Goal: Navigation & Orientation: Find specific page/section

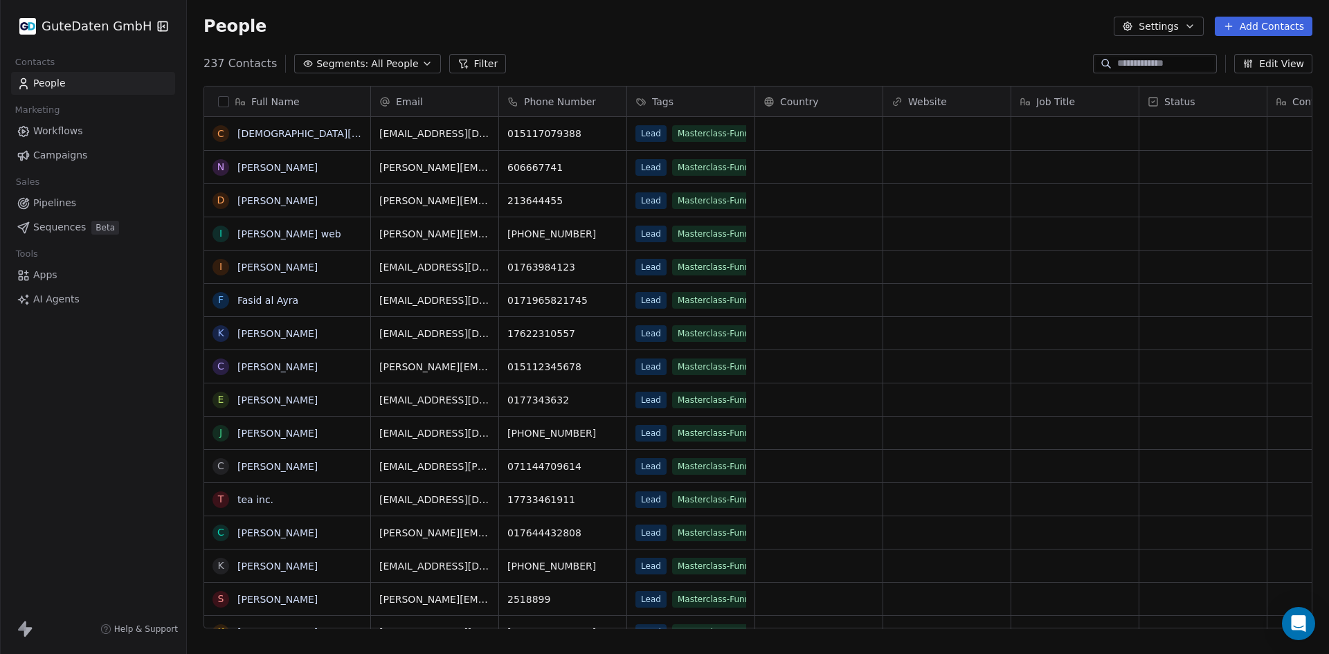
scroll to position [565, 1132]
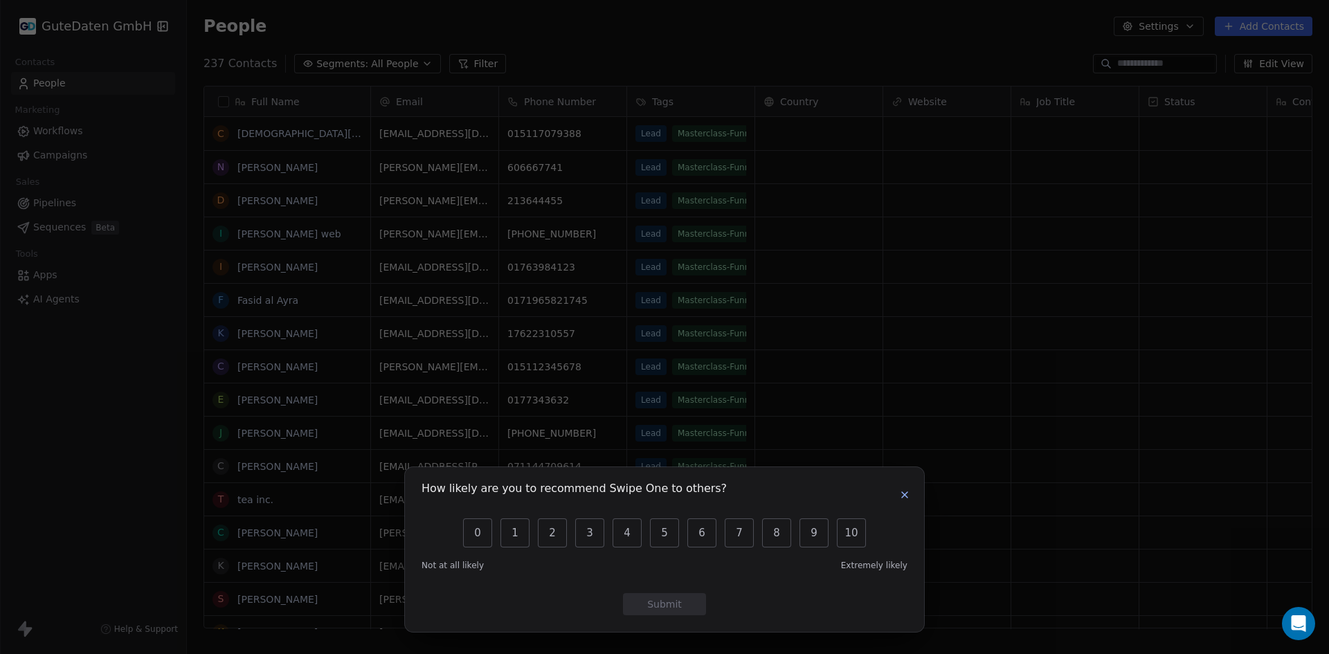
click at [898, 494] on button "button" at bounding box center [904, 495] width 17 height 17
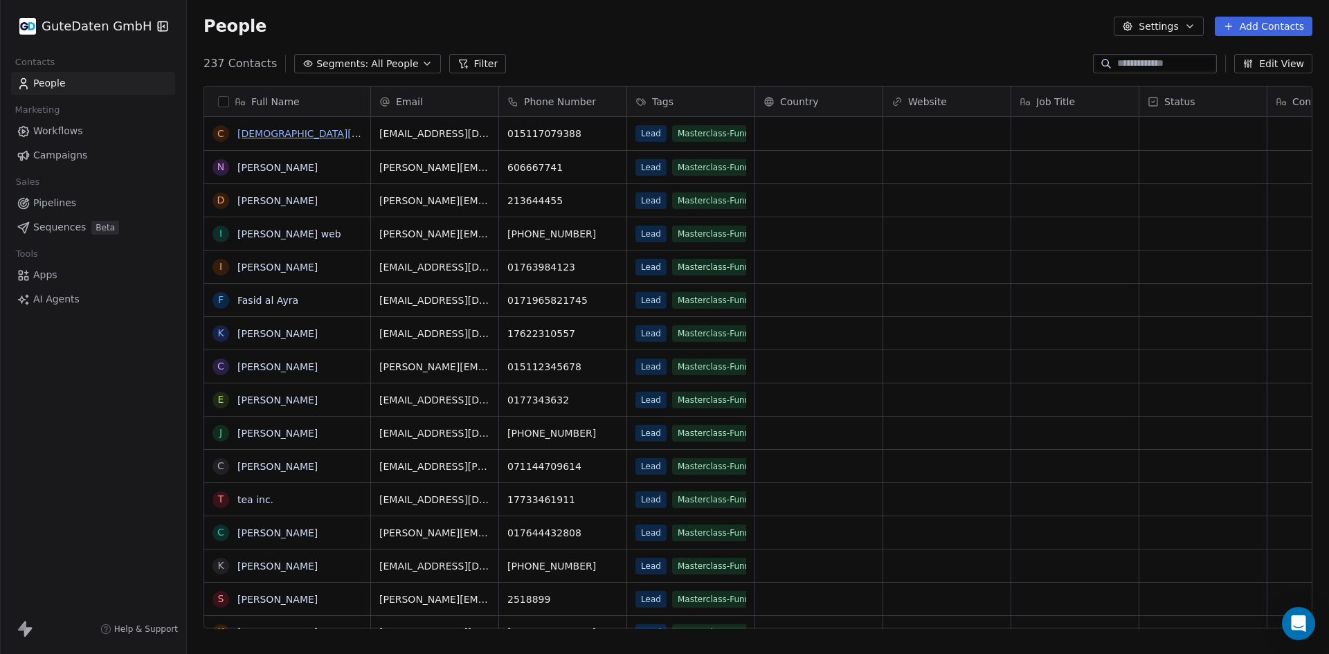
click at [269, 134] on link "[DEMOGRAPHIC_DATA][PERSON_NAME]" at bounding box center [332, 133] width 190 height 11
click at [291, 170] on link "[PERSON_NAME]" at bounding box center [277, 167] width 80 height 11
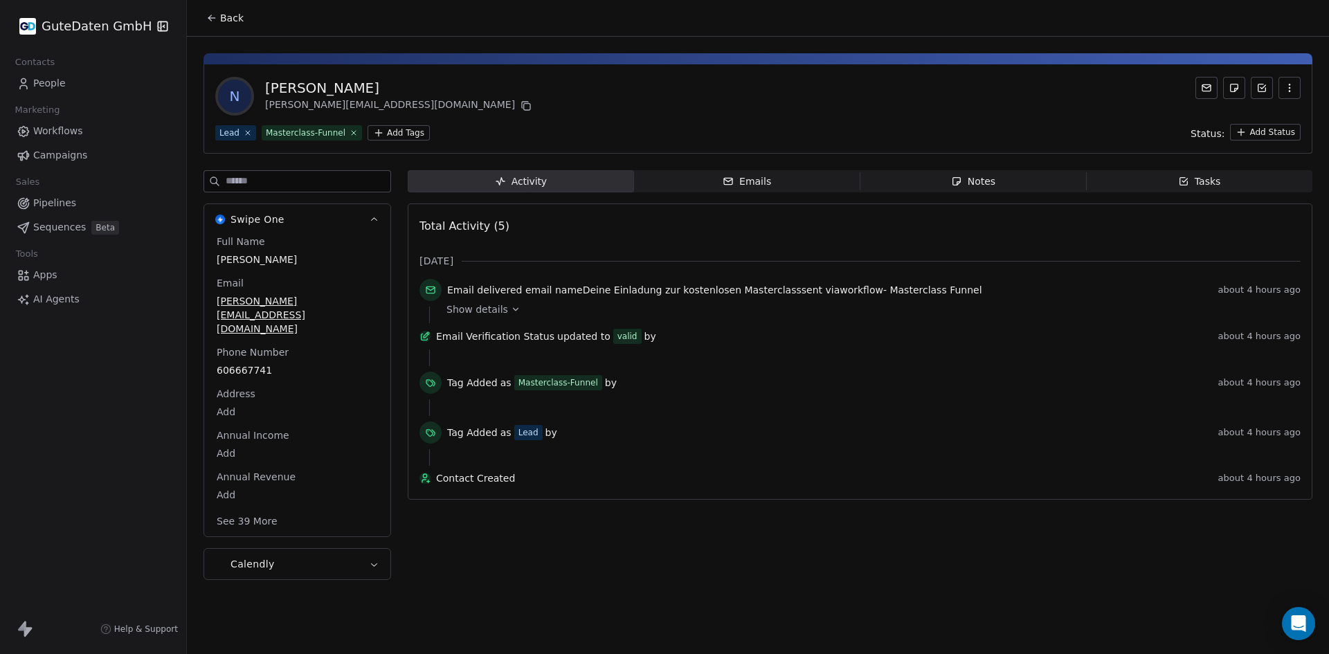
click at [493, 317] on div "Show details" at bounding box center [868, 315] width 844 height 17
click at [498, 307] on span "Show details" at bounding box center [477, 309] width 62 height 14
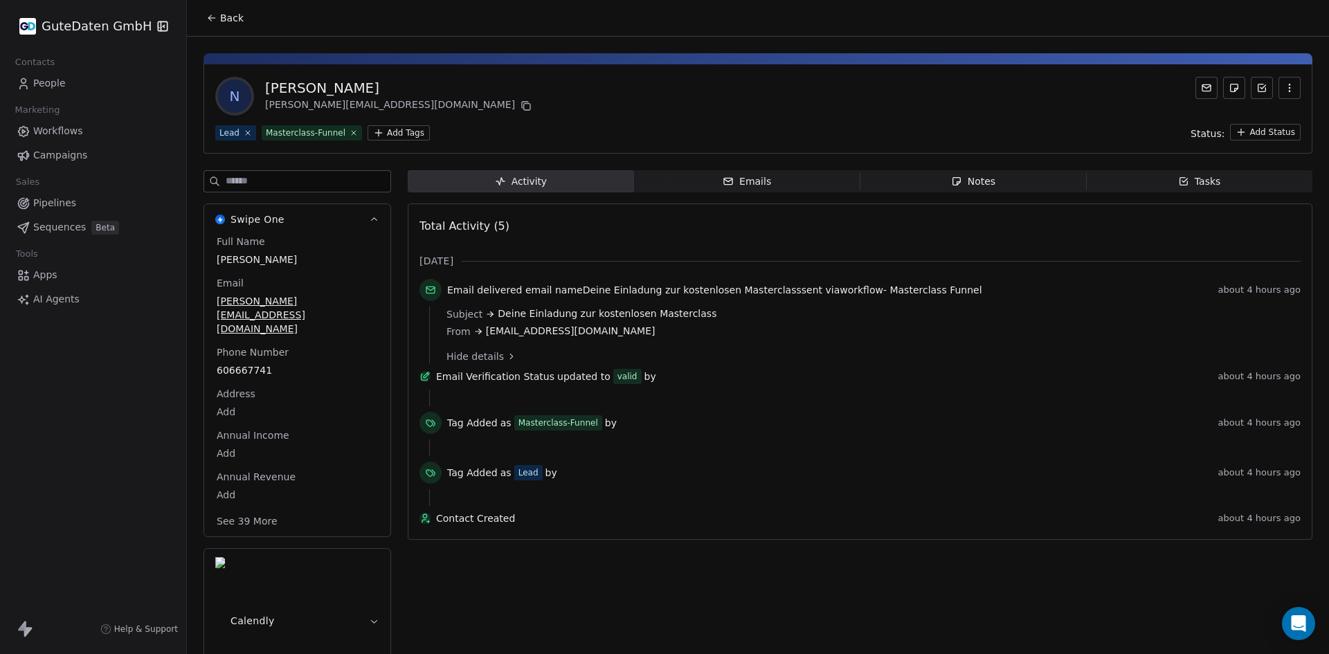
click at [483, 356] on span "Hide details" at bounding box center [474, 357] width 57 height 14
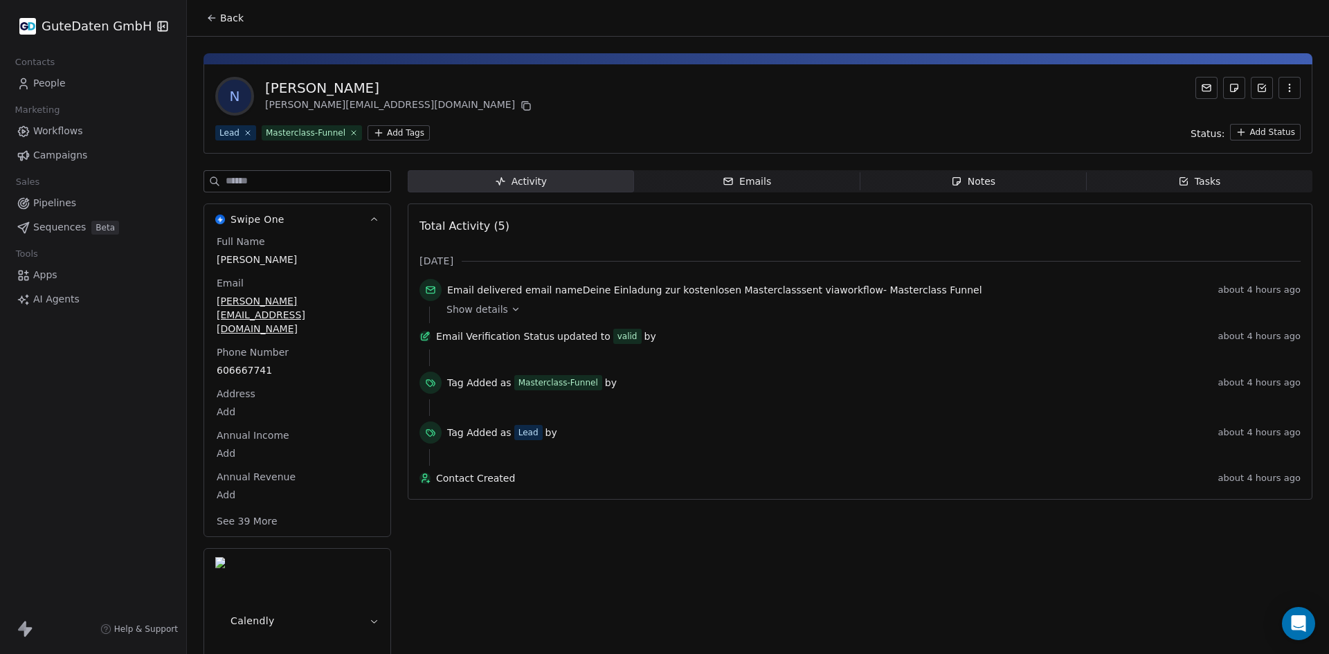
click at [277, 549] on button "Calendly" at bounding box center [297, 621] width 186 height 144
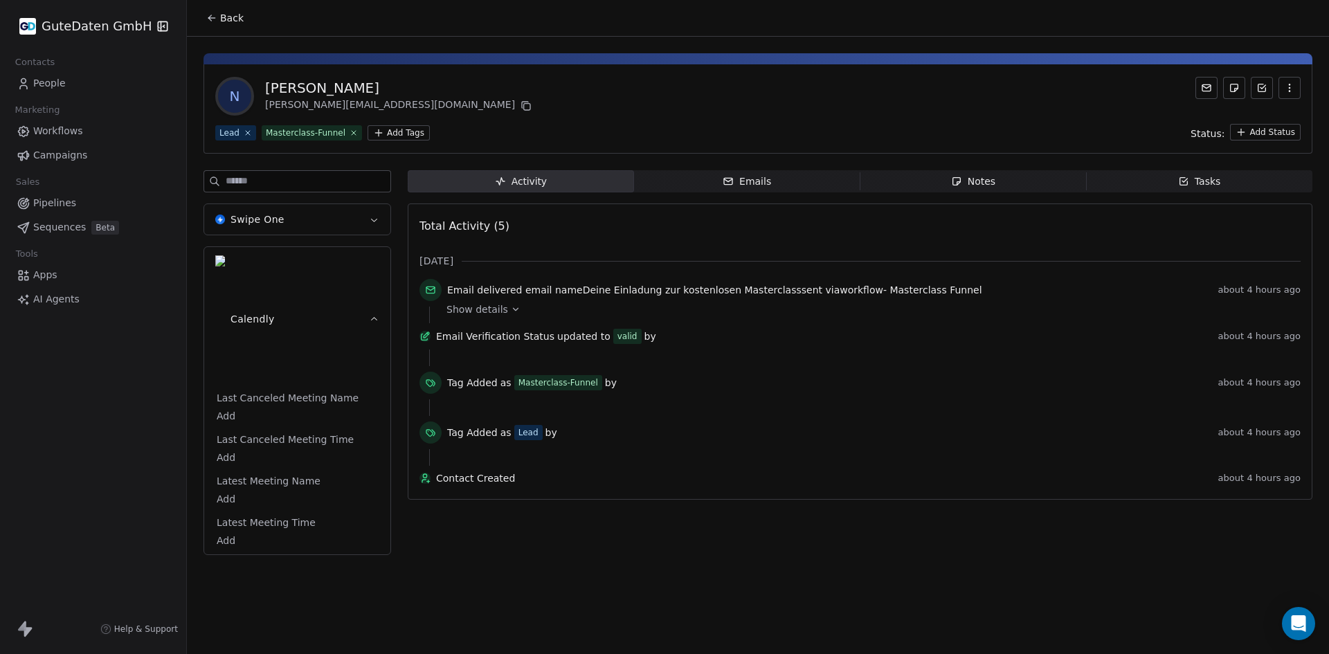
click at [37, 71] on span "Contacts" at bounding box center [35, 62] width 52 height 21
click at [38, 76] on link "People" at bounding box center [93, 83] width 164 height 23
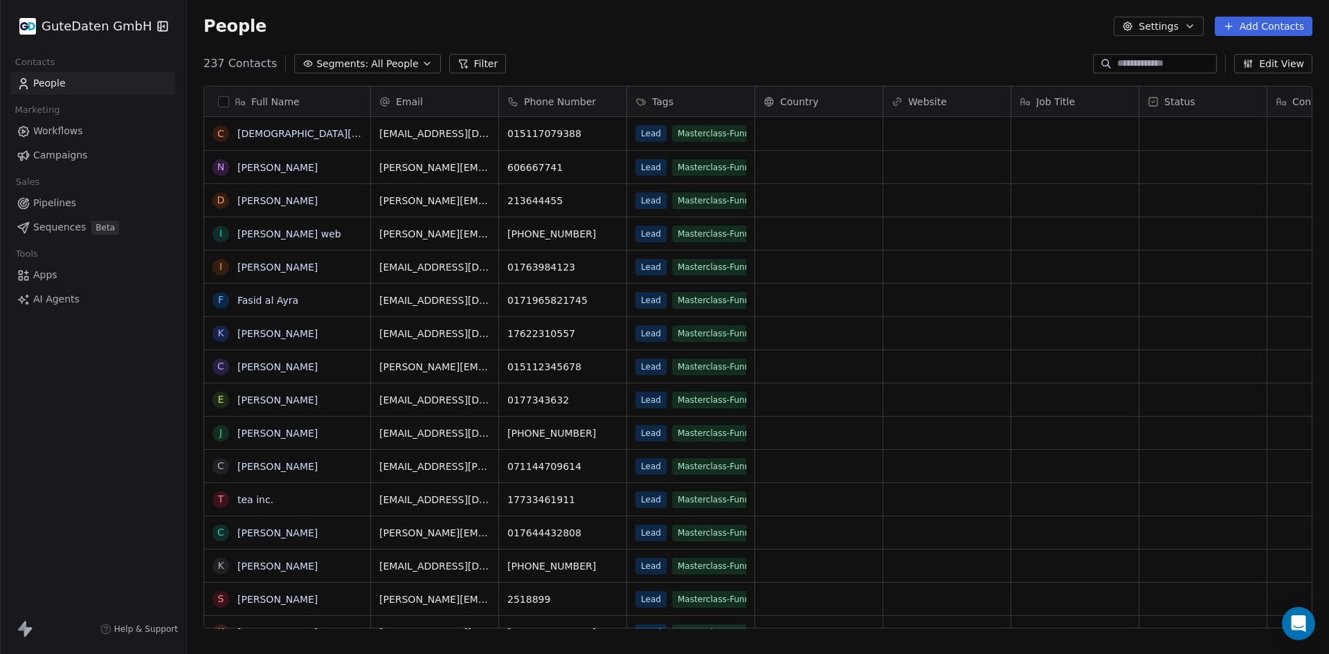
scroll to position [565, 1132]
click at [257, 331] on link "[PERSON_NAME]" at bounding box center [277, 333] width 80 height 11
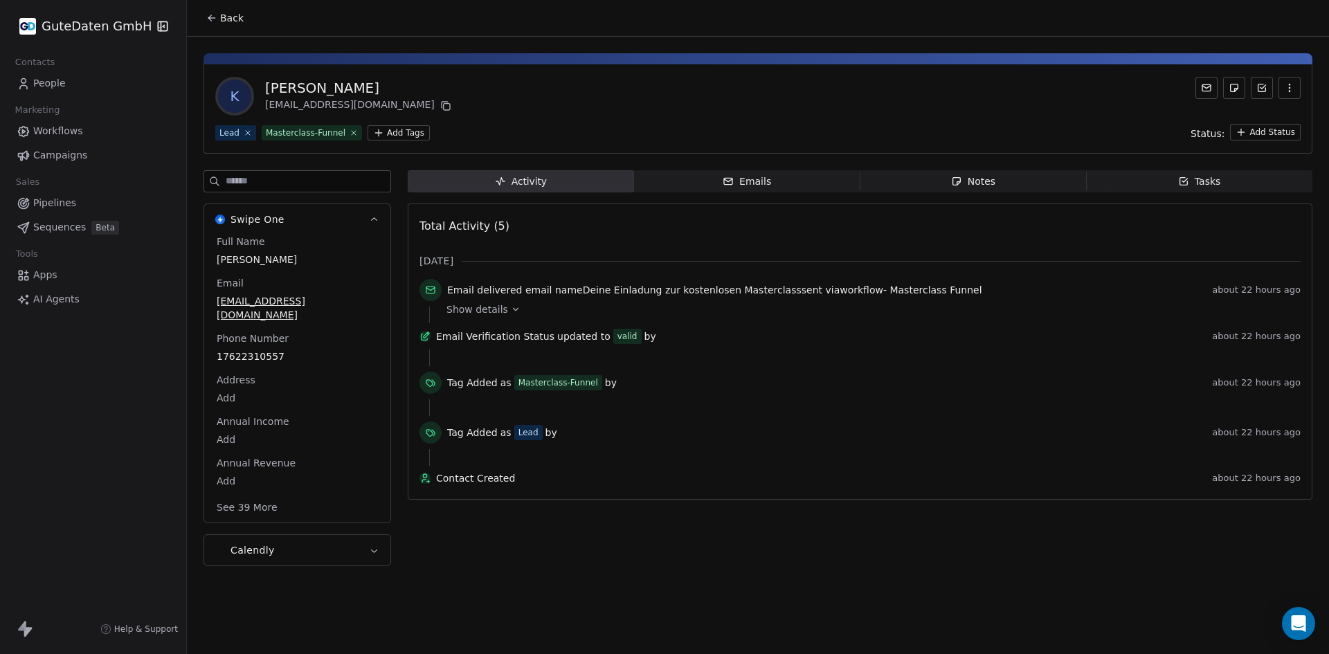
click at [42, 83] on span "People" at bounding box center [49, 83] width 33 height 15
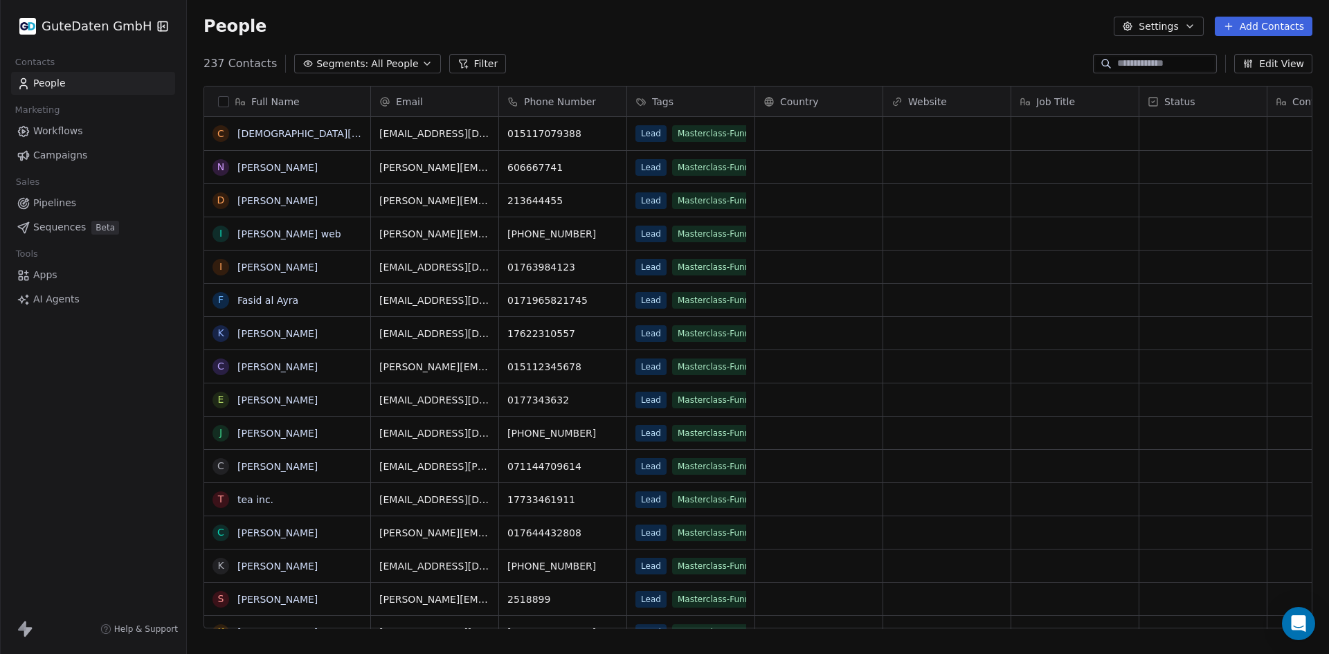
scroll to position [565, 1132]
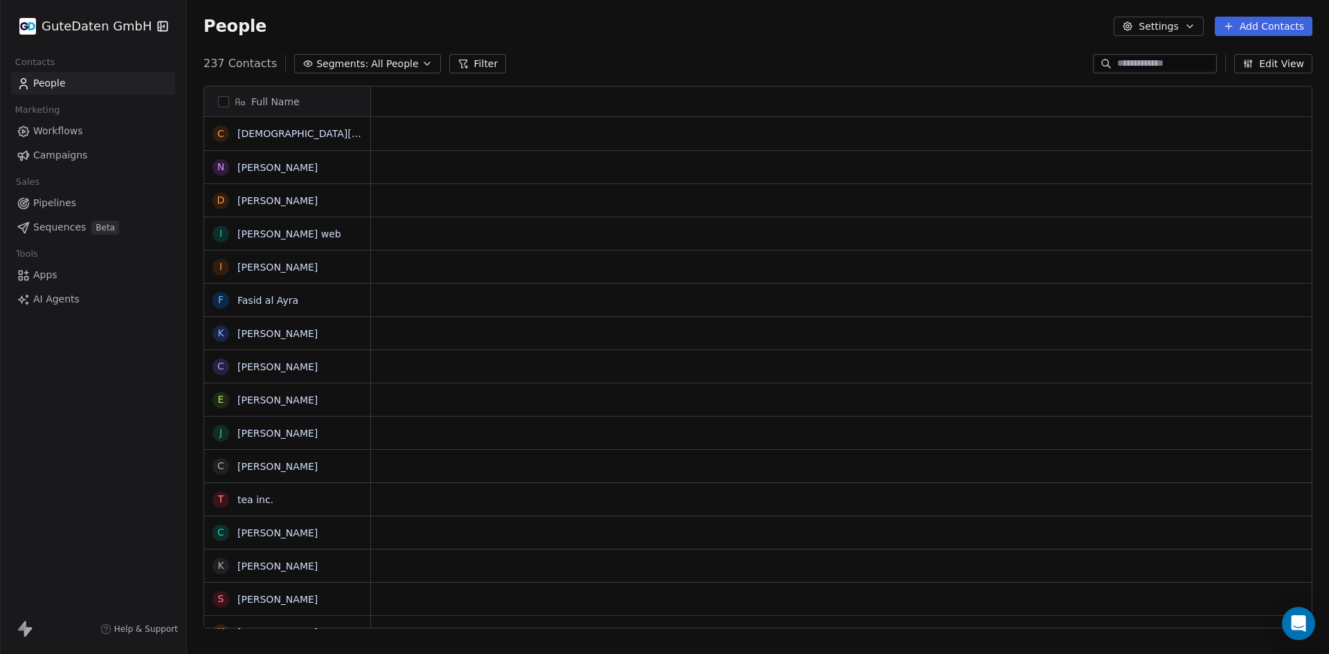
scroll to position [11, 11]
